Goal: Information Seeking & Learning: Learn about a topic

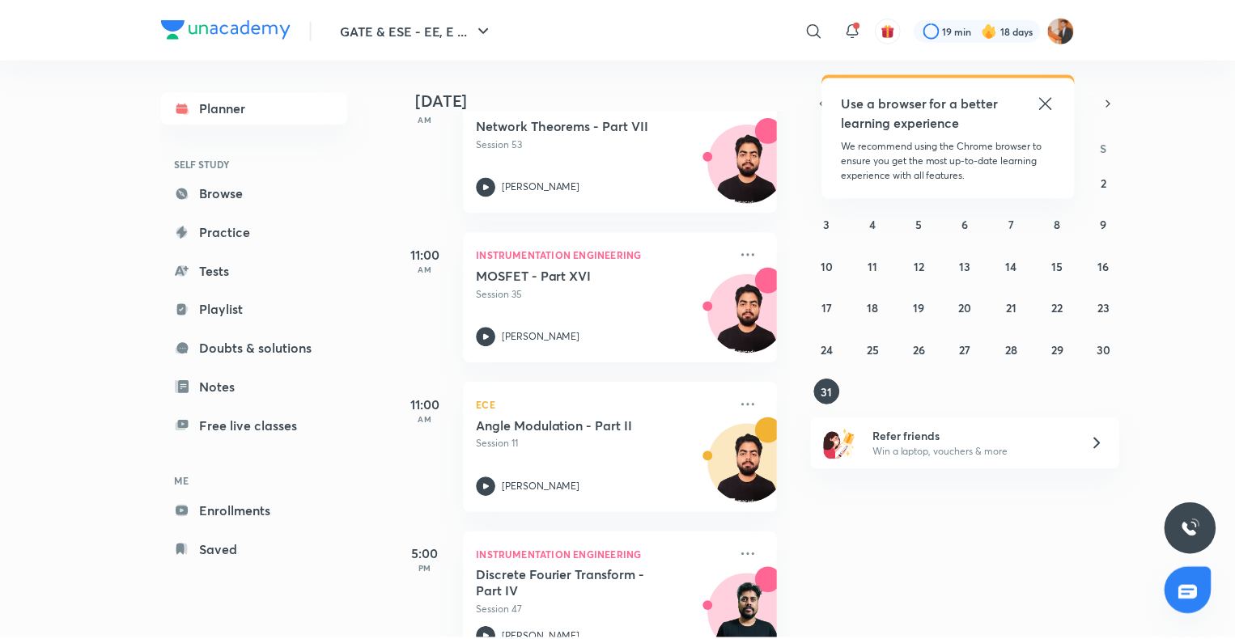
scroll to position [424, 0]
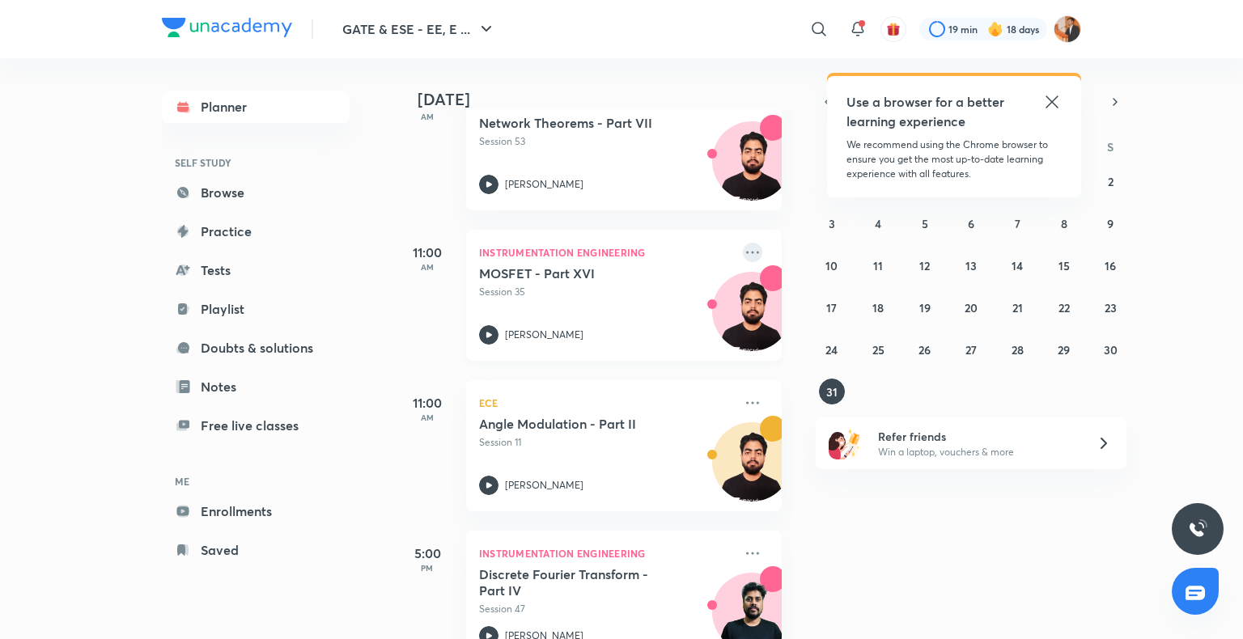
click at [746, 251] on icon at bounding box center [752, 252] width 13 height 2
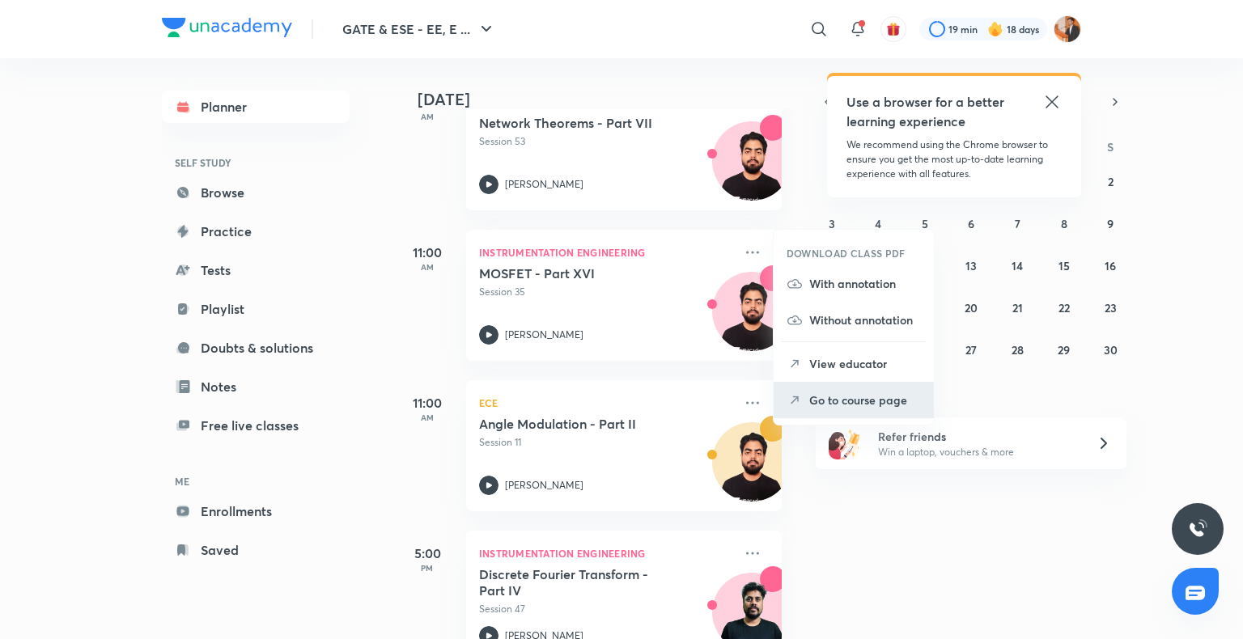
click at [806, 390] on li "Go to course page" at bounding box center [854, 400] width 160 height 36
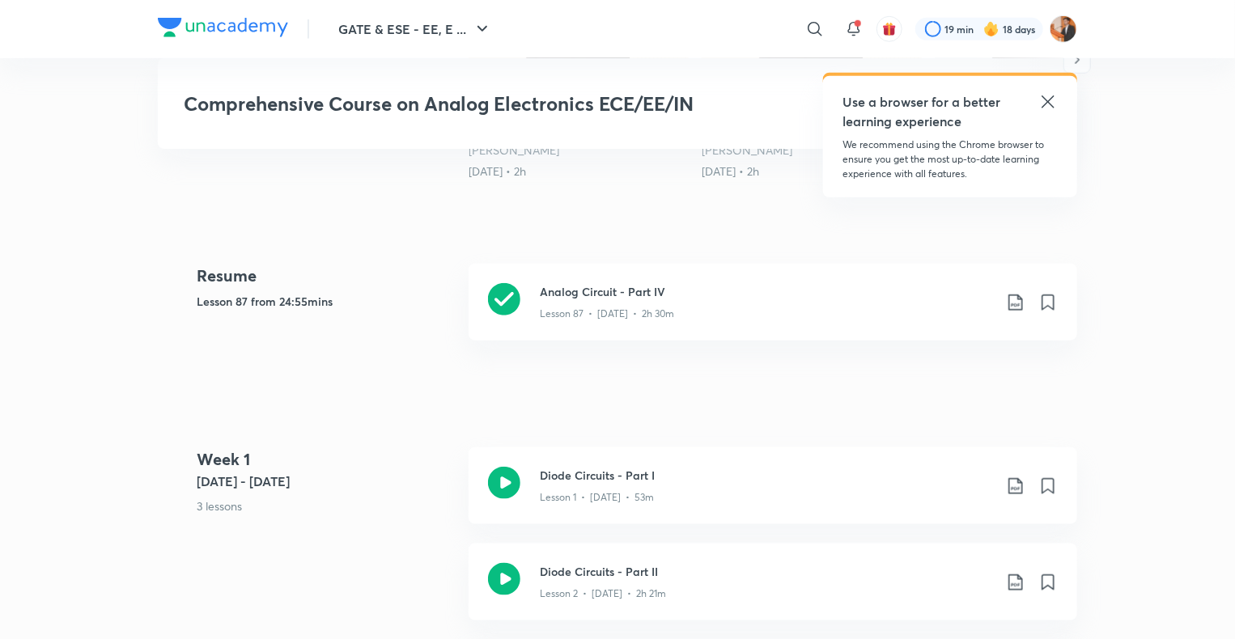
scroll to position [696, 0]
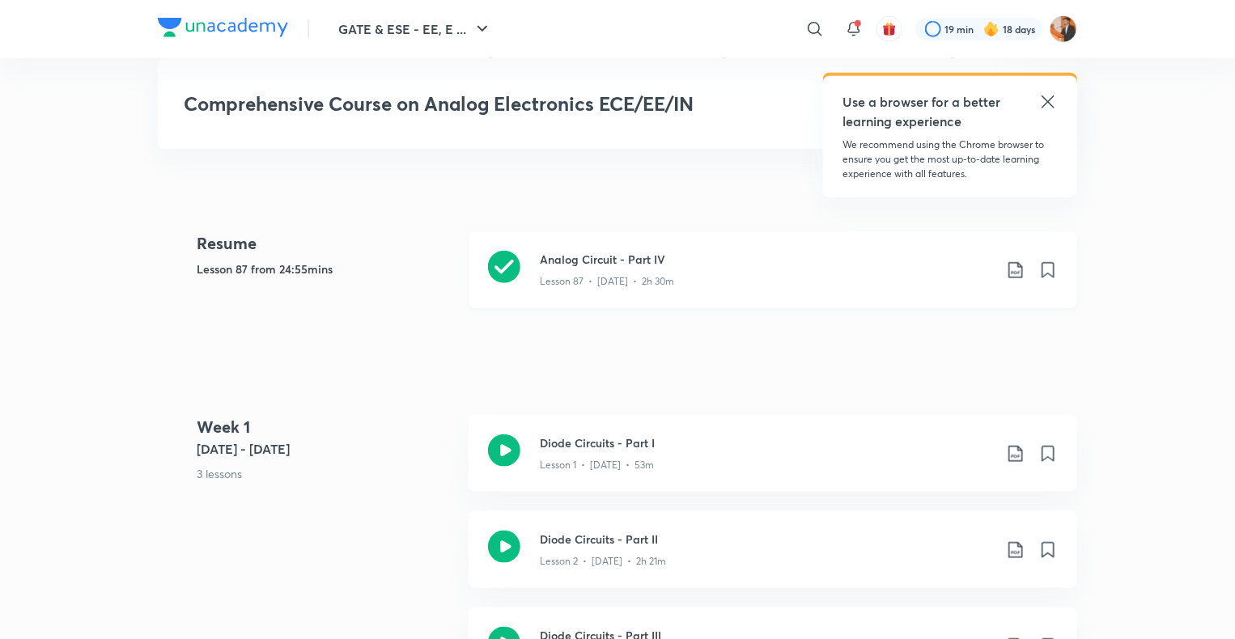
click at [781, 277] on div "Lesson 87 • [DATE] • 2h 30m" at bounding box center [766, 278] width 453 height 21
